Goal: Navigation & Orientation: Find specific page/section

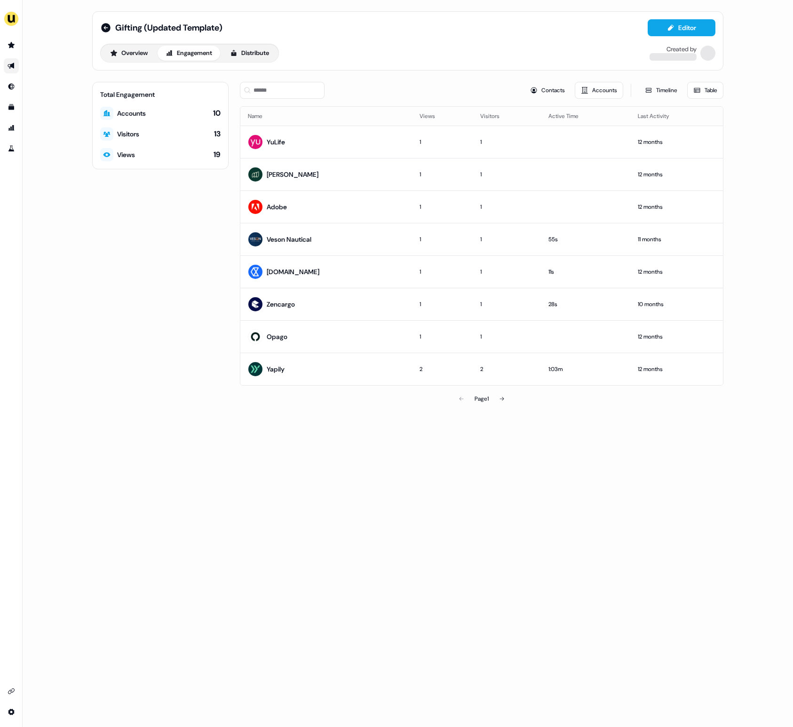
drag, startPoint x: 656, startPoint y: 46, endPoint x: 690, endPoint y: 51, distance: 33.9
click at [706, 63] on div "Gifting (Updated Template) Editor Overview Engagement Distribute Created by" at bounding box center [407, 40] width 631 height 59
click at [106, 30] on icon at bounding box center [105, 27] width 9 height 9
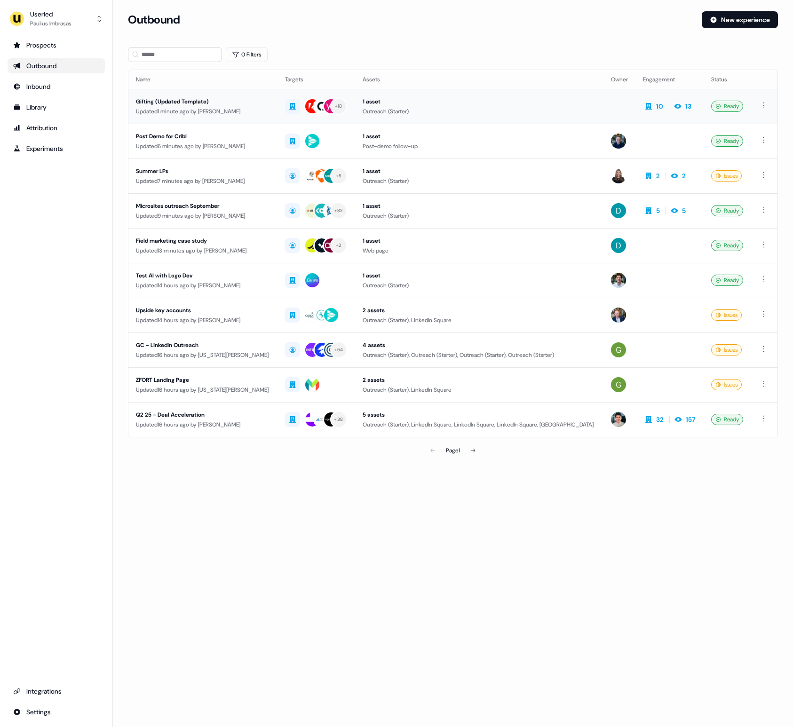
click at [248, 104] on div "Gifting (Updated Template)" at bounding box center [203, 101] width 134 height 9
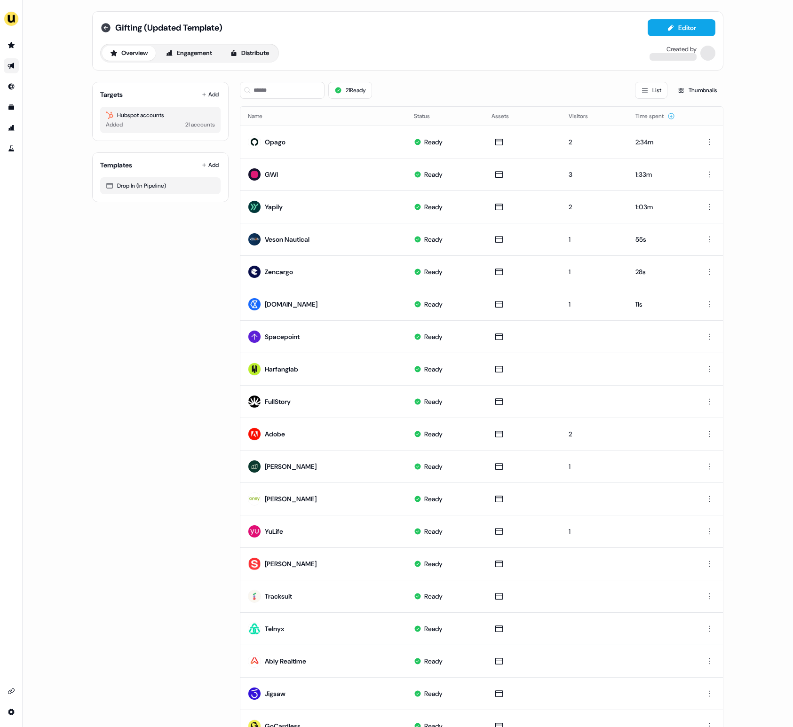
click at [104, 28] on icon at bounding box center [105, 27] width 11 height 11
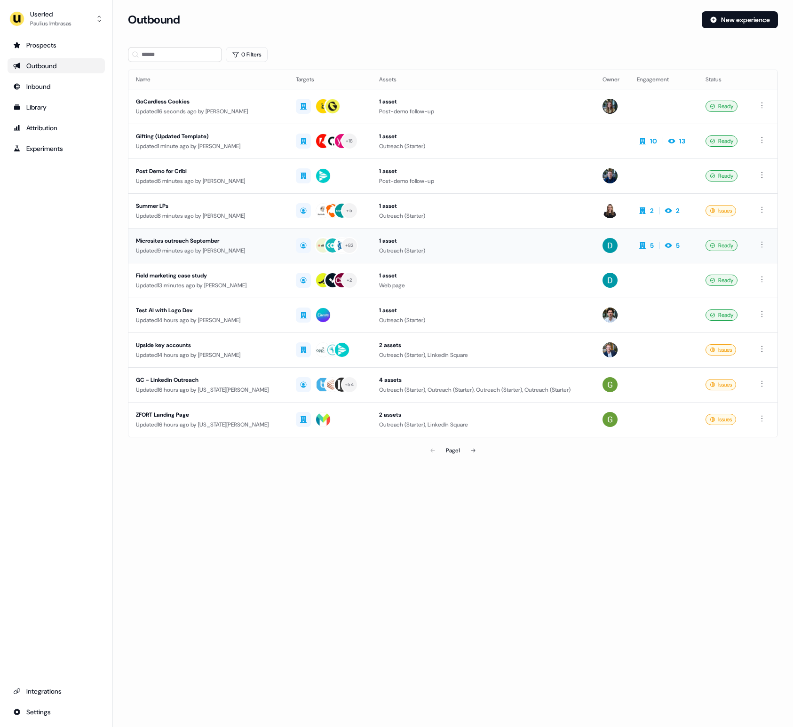
click at [210, 244] on div "Microsites outreach September" at bounding box center [208, 240] width 145 height 9
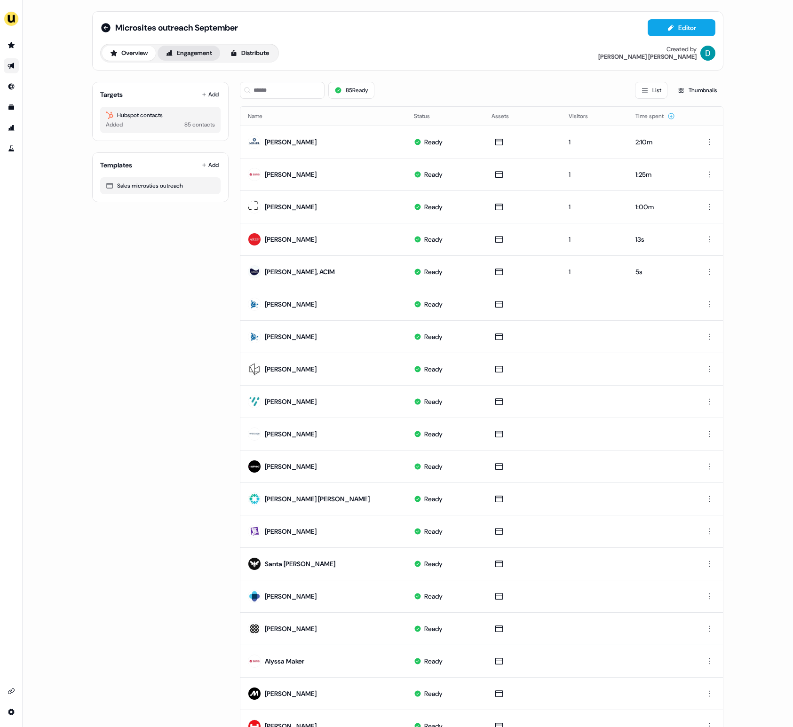
click at [199, 51] on button "Engagement" at bounding box center [189, 53] width 63 height 15
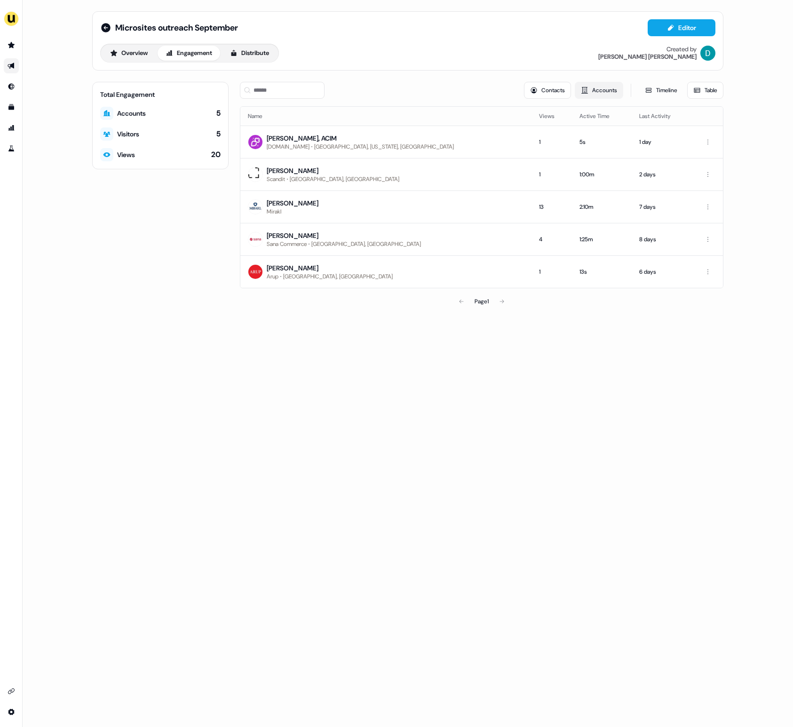
click at [583, 89] on icon at bounding box center [585, 90] width 7 height 7
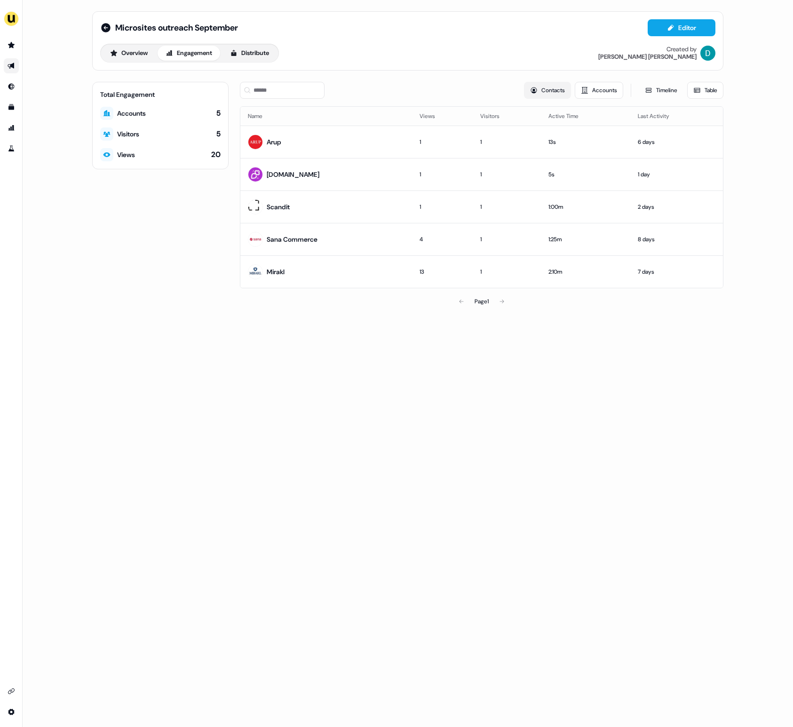
click at [561, 97] on button "Contacts" at bounding box center [547, 90] width 47 height 17
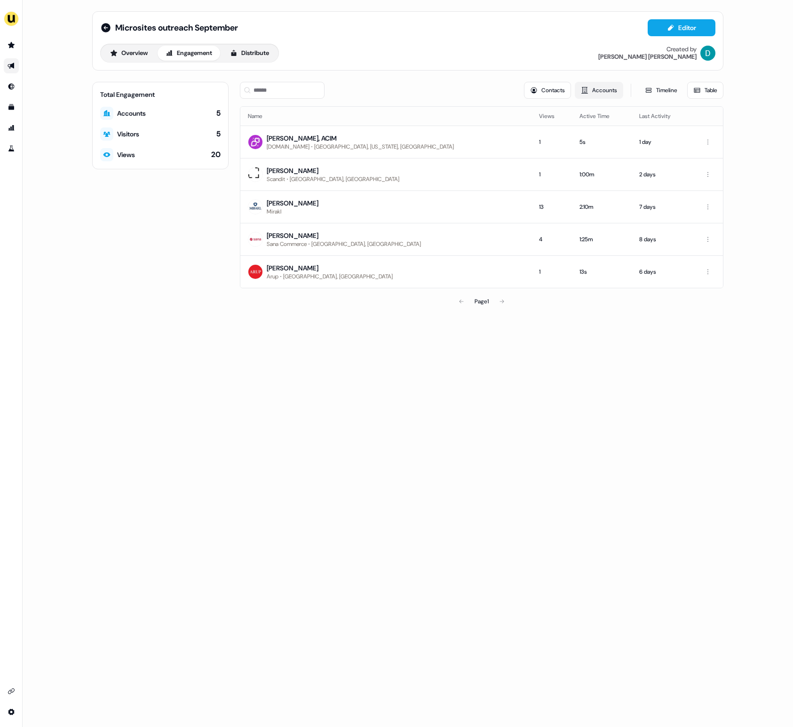
click at [600, 94] on button "Accounts" at bounding box center [599, 90] width 48 height 17
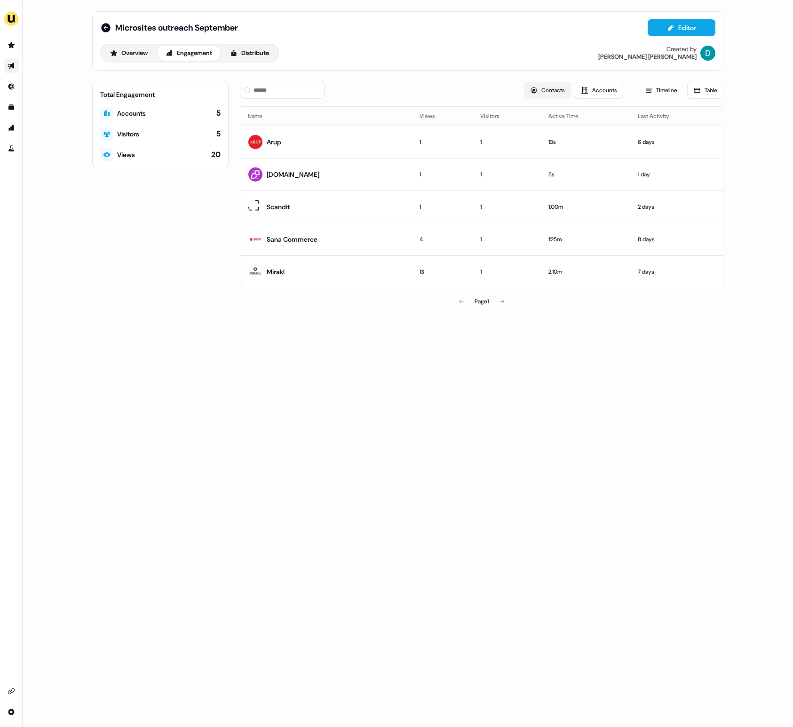
click at [557, 96] on button "Contacts" at bounding box center [547, 90] width 47 height 17
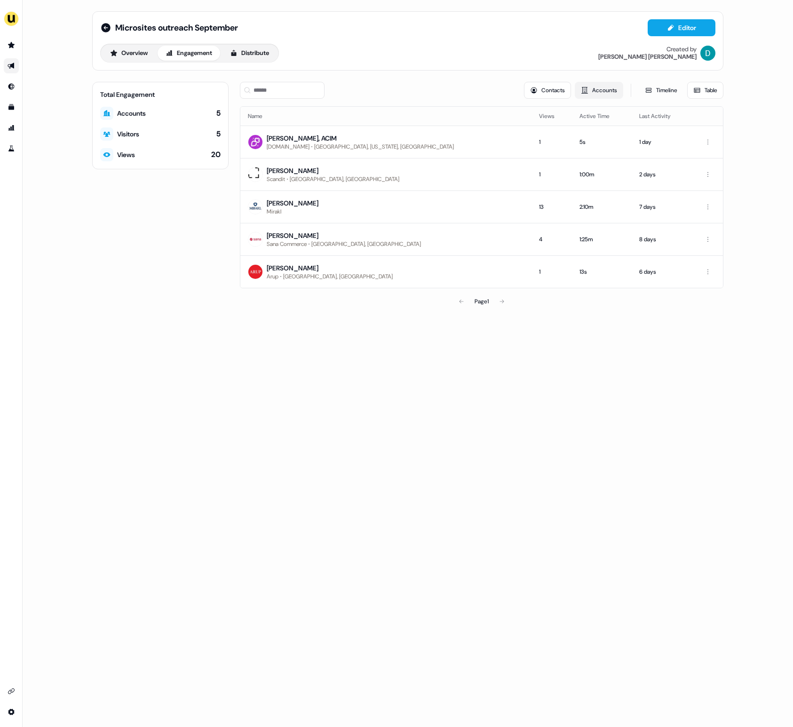
click at [601, 87] on button "Accounts" at bounding box center [599, 90] width 48 height 17
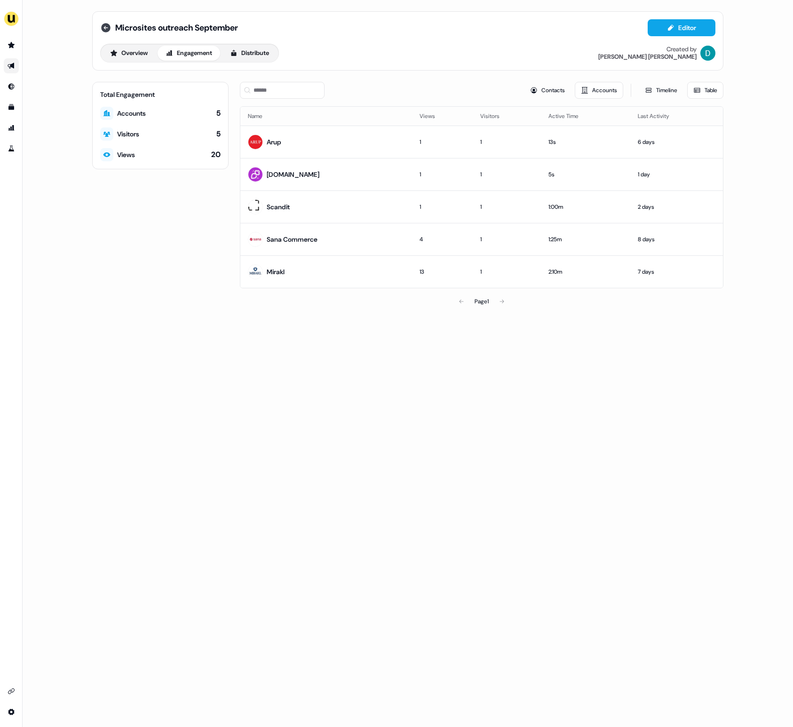
click at [104, 24] on icon at bounding box center [105, 27] width 9 height 9
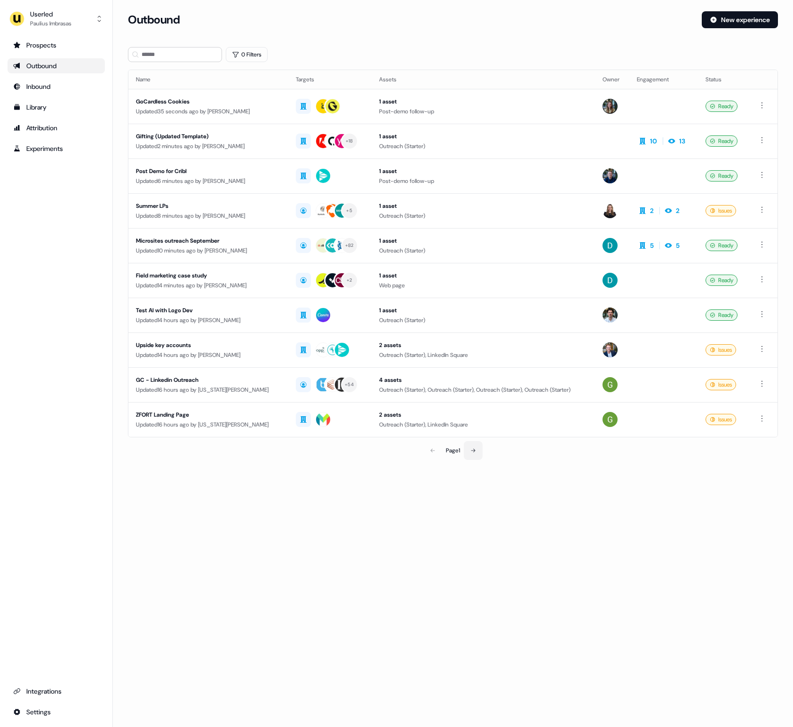
click at [475, 453] on icon at bounding box center [474, 451] width 6 height 6
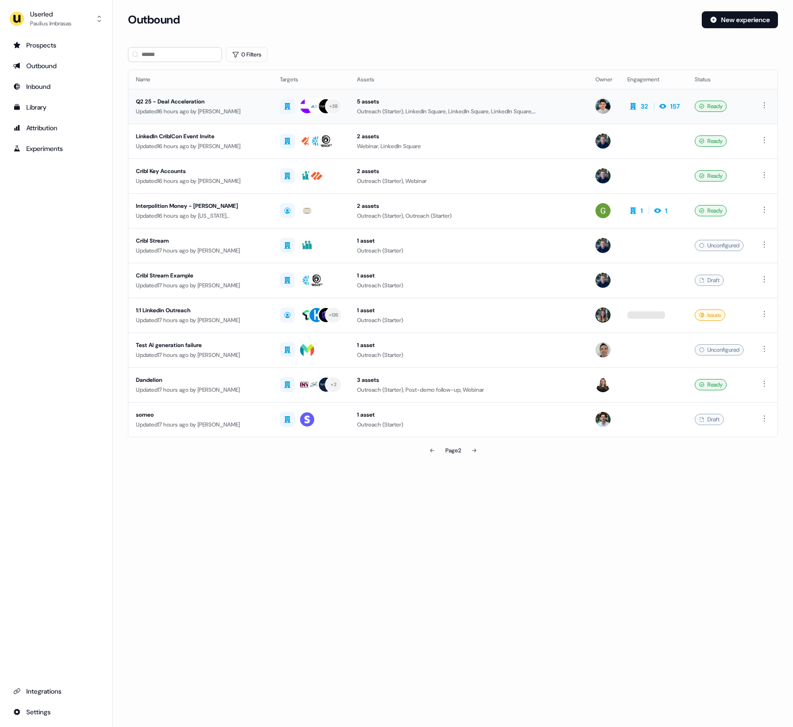
click at [177, 108] on div "Updated 16 hours ago by Vincent Plassard" at bounding box center [200, 111] width 129 height 9
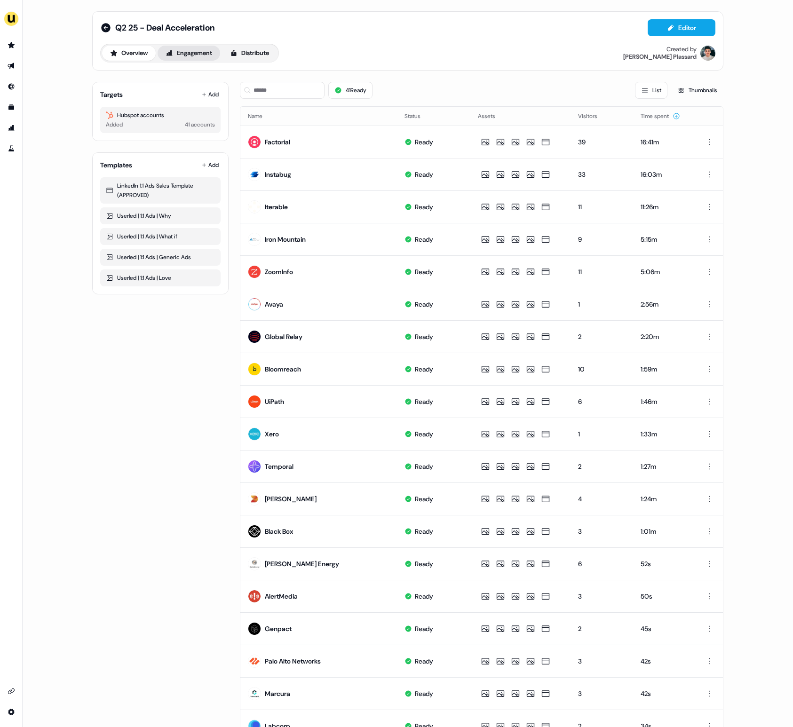
click at [179, 50] on button "Engagement" at bounding box center [189, 53] width 63 height 15
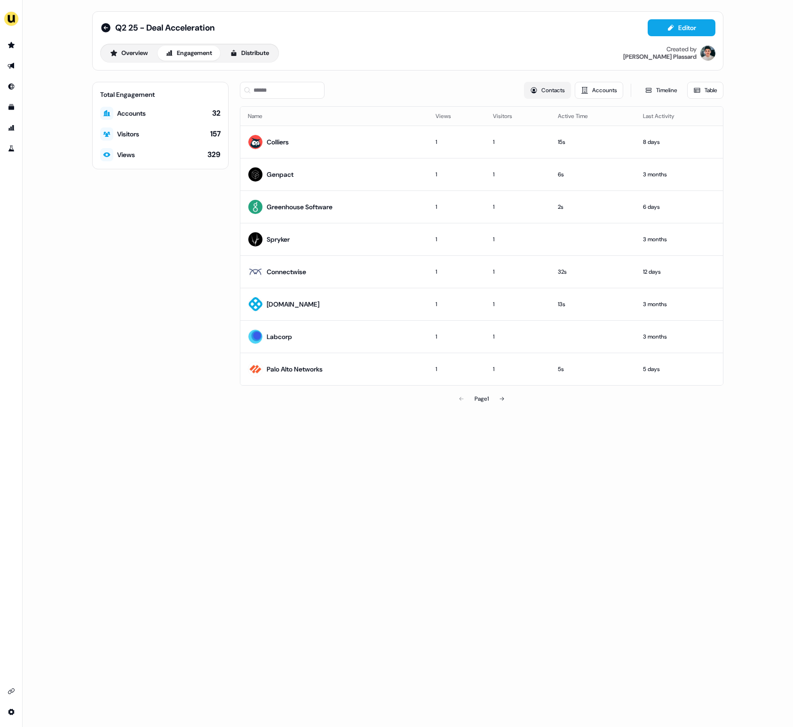
click at [555, 92] on button "Contacts" at bounding box center [547, 90] width 47 height 17
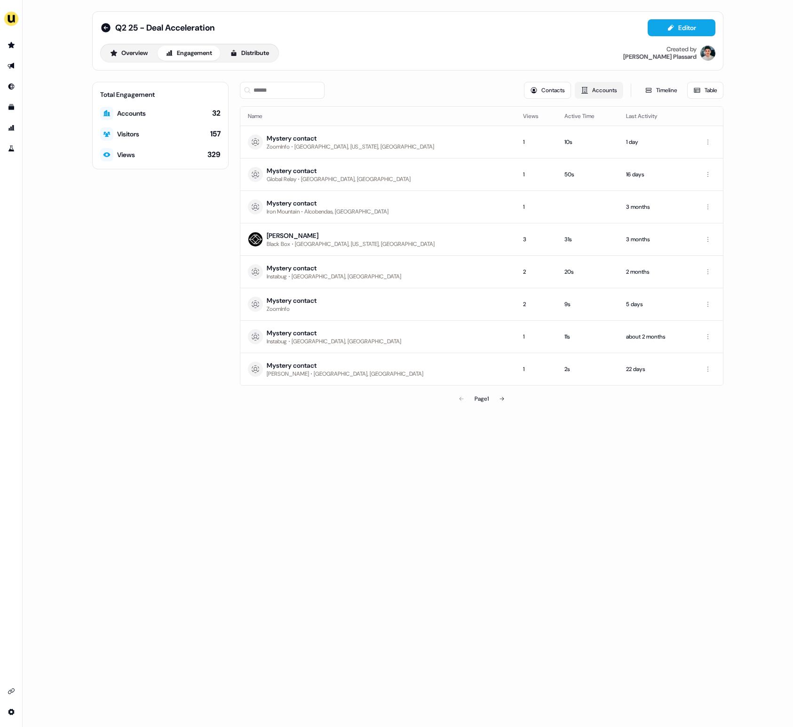
click at [599, 91] on button "Accounts" at bounding box center [599, 90] width 48 height 17
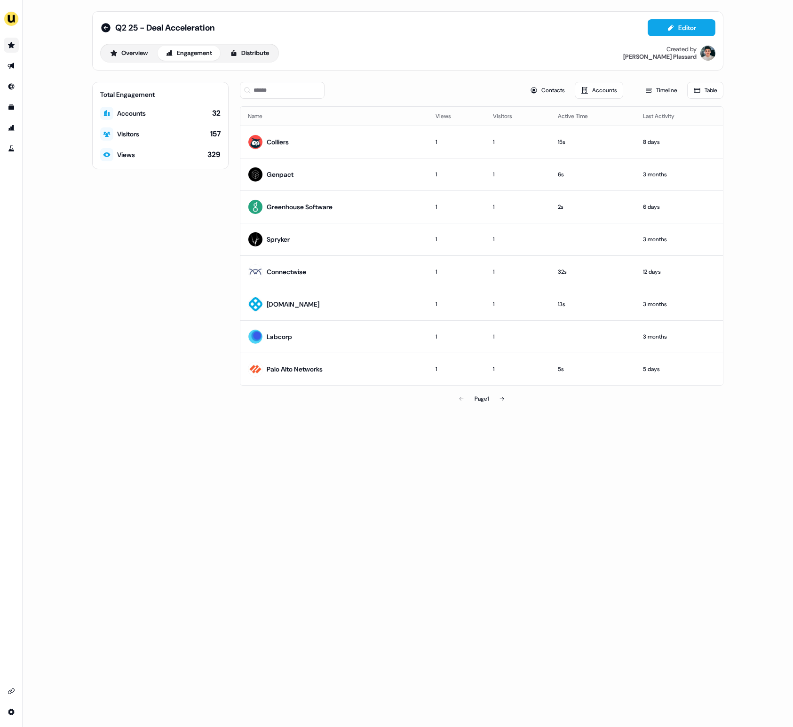
click at [9, 46] on icon "Go to prospects" at bounding box center [11, 45] width 7 height 6
